Goal: Share content

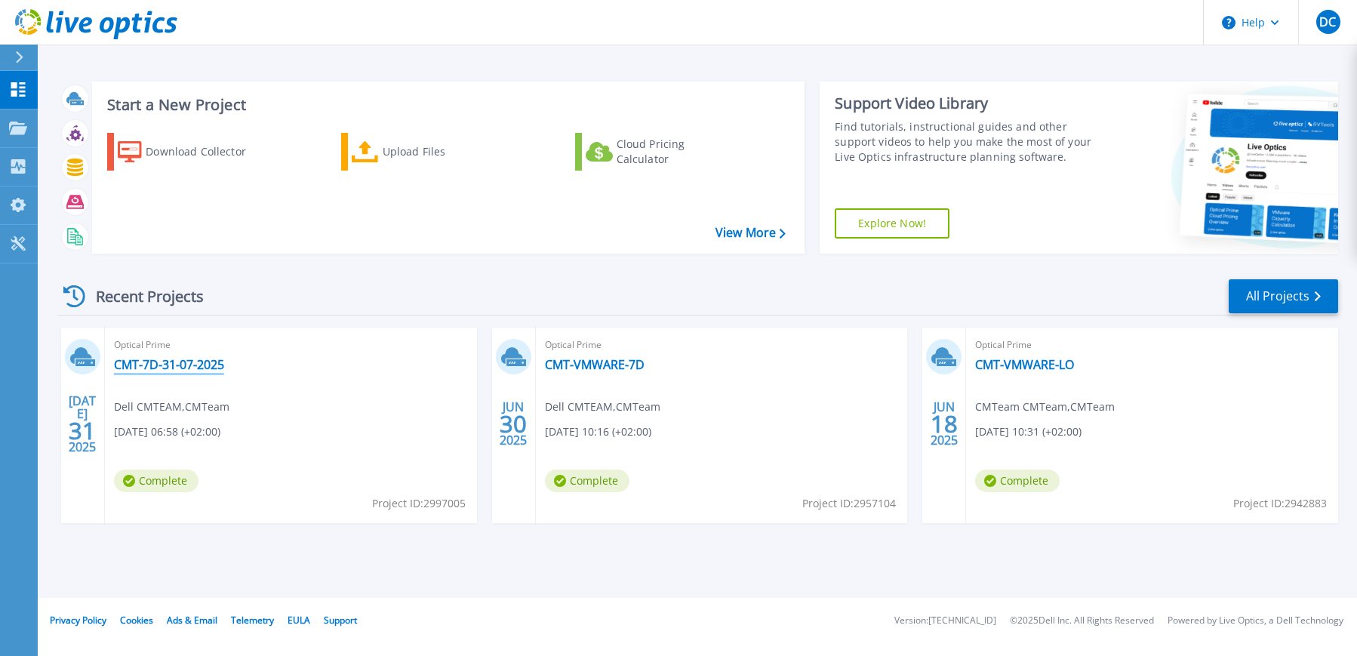
click at [155, 359] on link "CMT-7D-31-07-2025" at bounding box center [169, 364] width 110 height 15
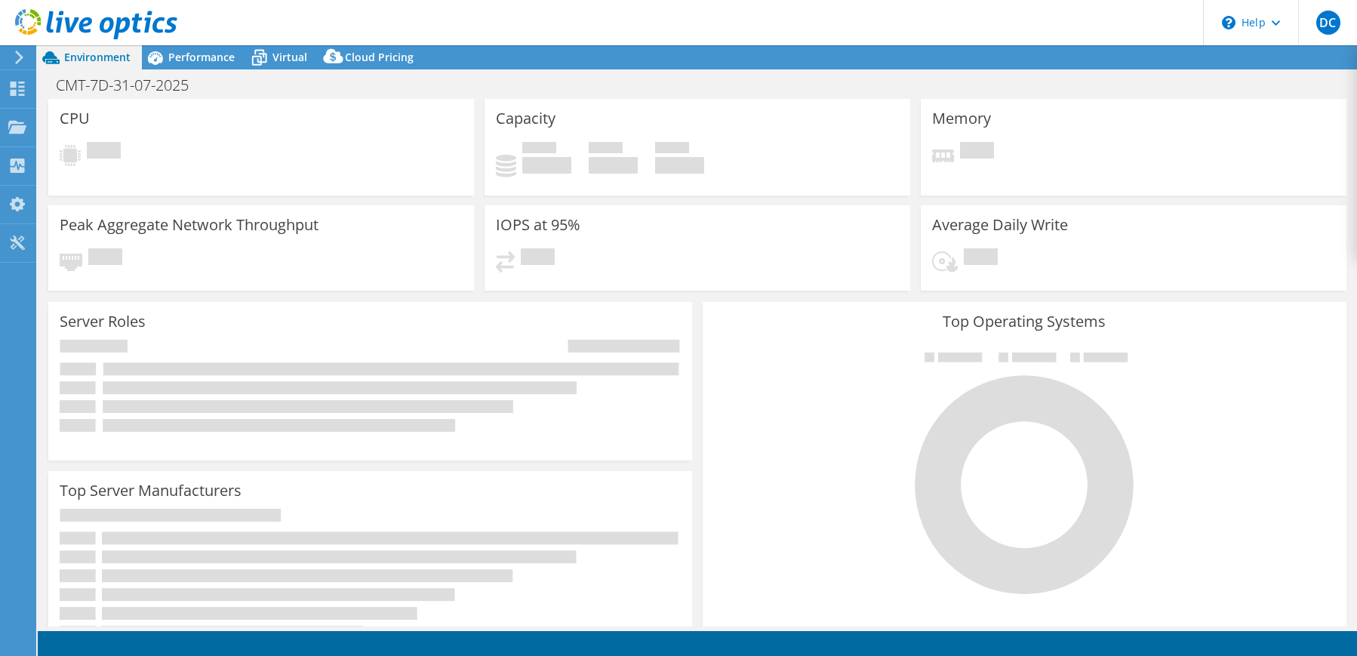
select select "USD"
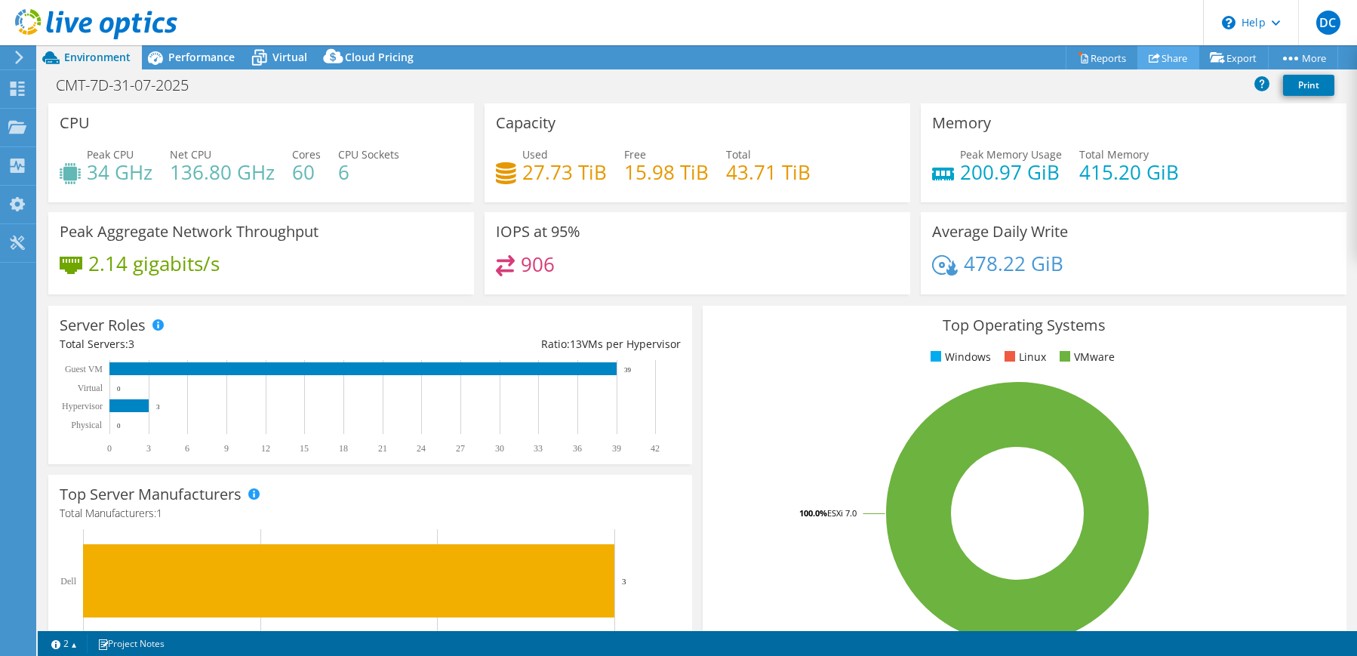
click at [1152, 54] on icon at bounding box center [1154, 57] width 11 height 11
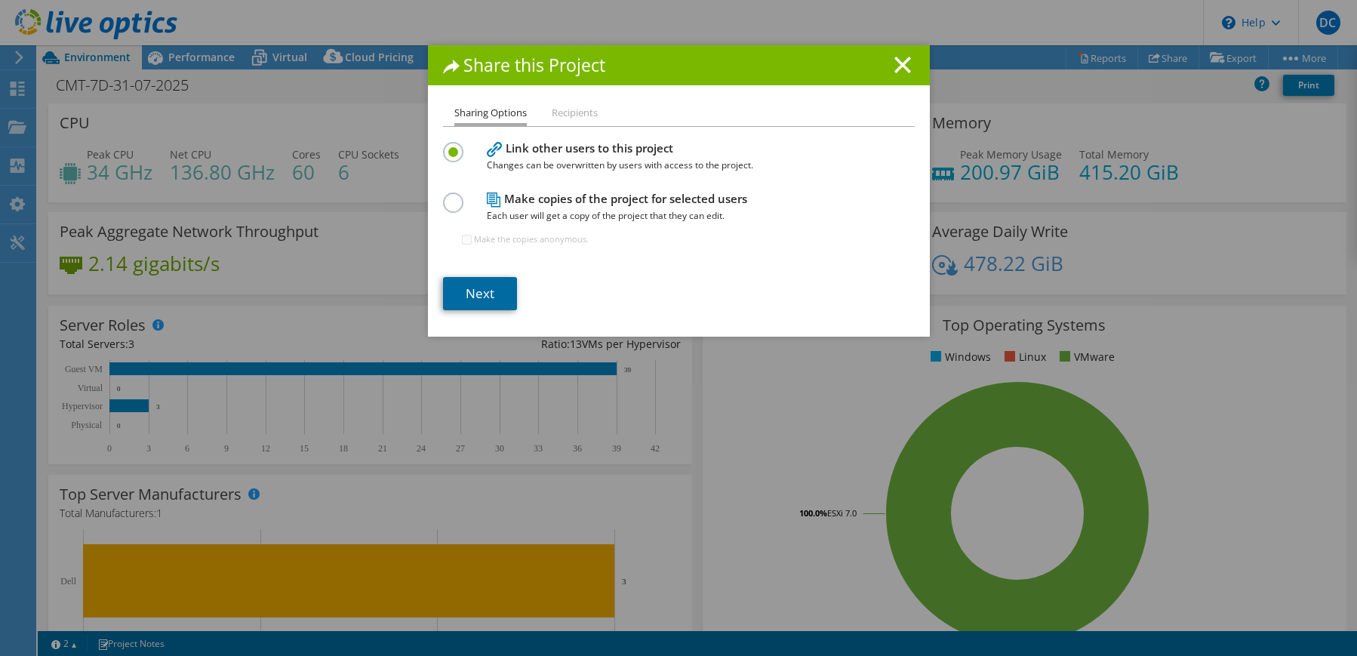
click at [486, 291] on link "Next" at bounding box center [480, 293] width 74 height 33
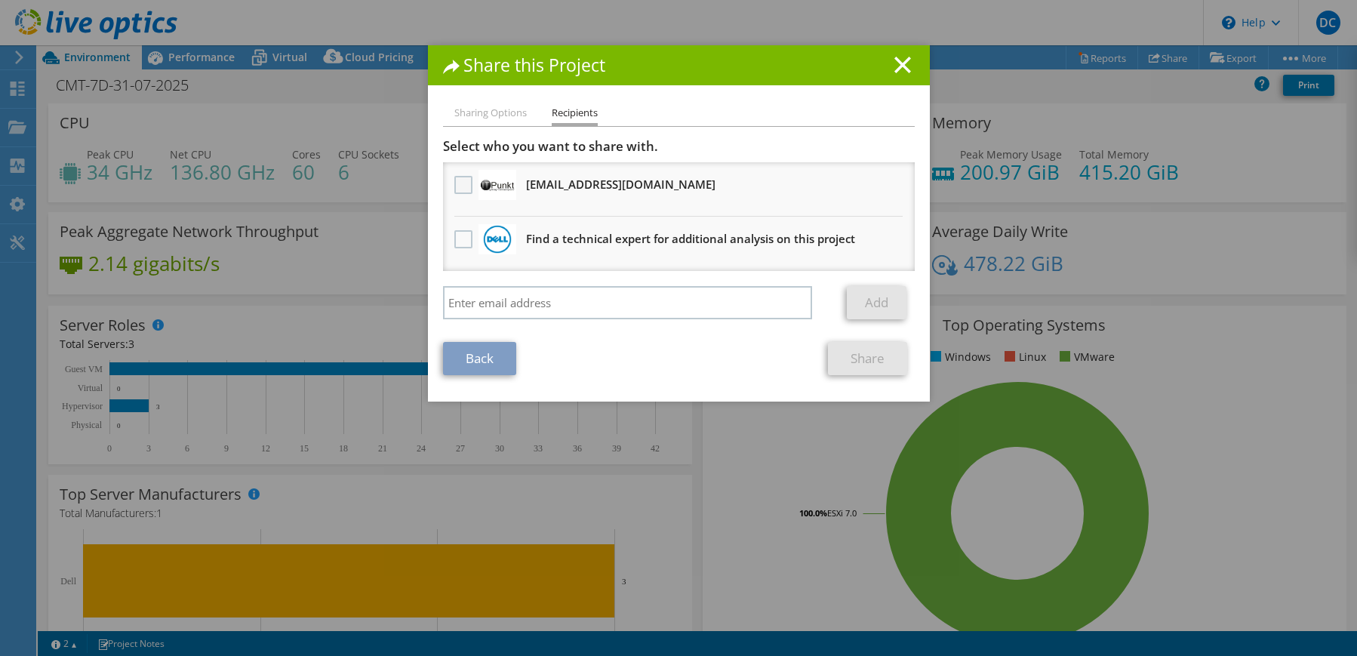
click at [454, 181] on label at bounding box center [465, 185] width 22 height 18
click at [0, 0] on input "checkbox" at bounding box center [0, 0] width 0 height 0
click at [883, 359] on link "Share" at bounding box center [867, 358] width 79 height 33
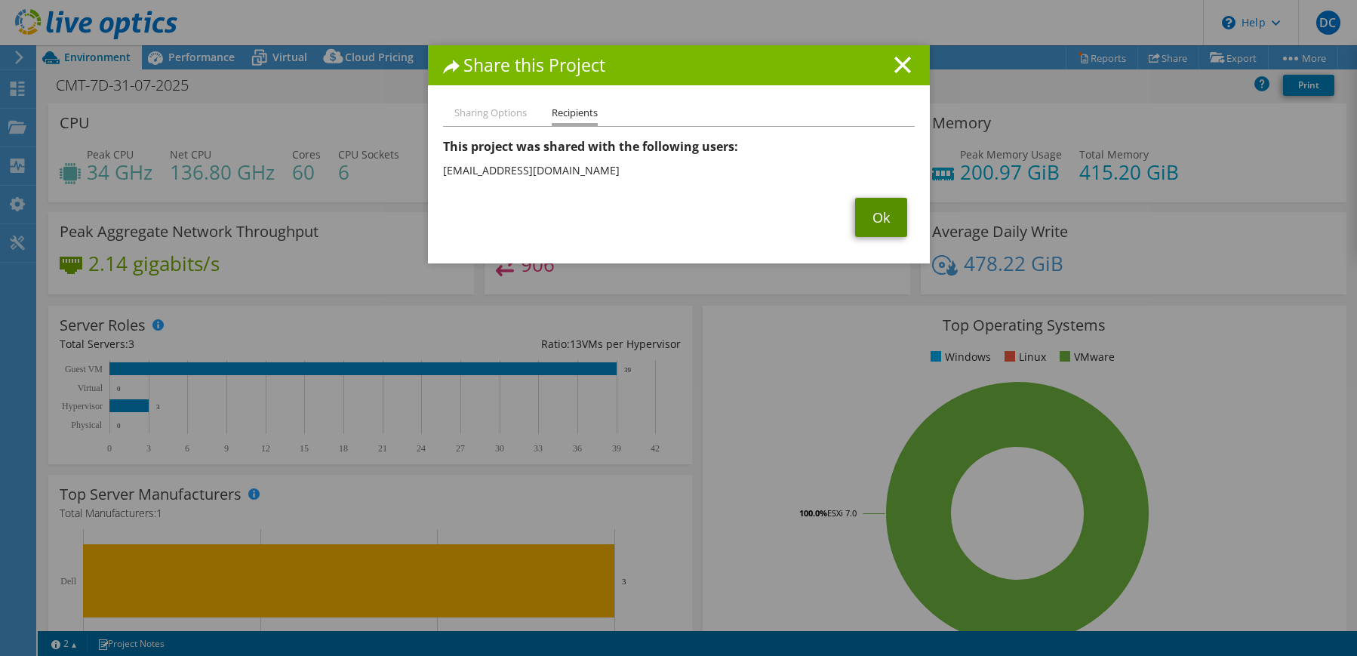
click at [879, 205] on link "Ok" at bounding box center [881, 217] width 52 height 39
